Goal: Understand process/instructions

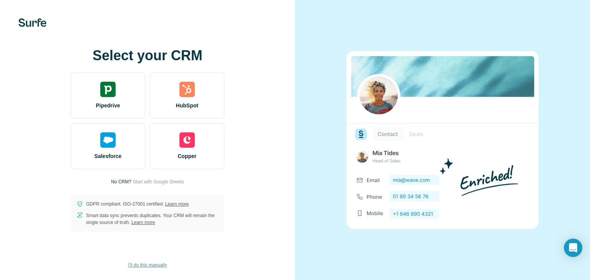
click at [149, 263] on span "I’ll do this manually" at bounding box center [147, 265] width 39 height 7
